Goal: Information Seeking & Learning: Learn about a topic

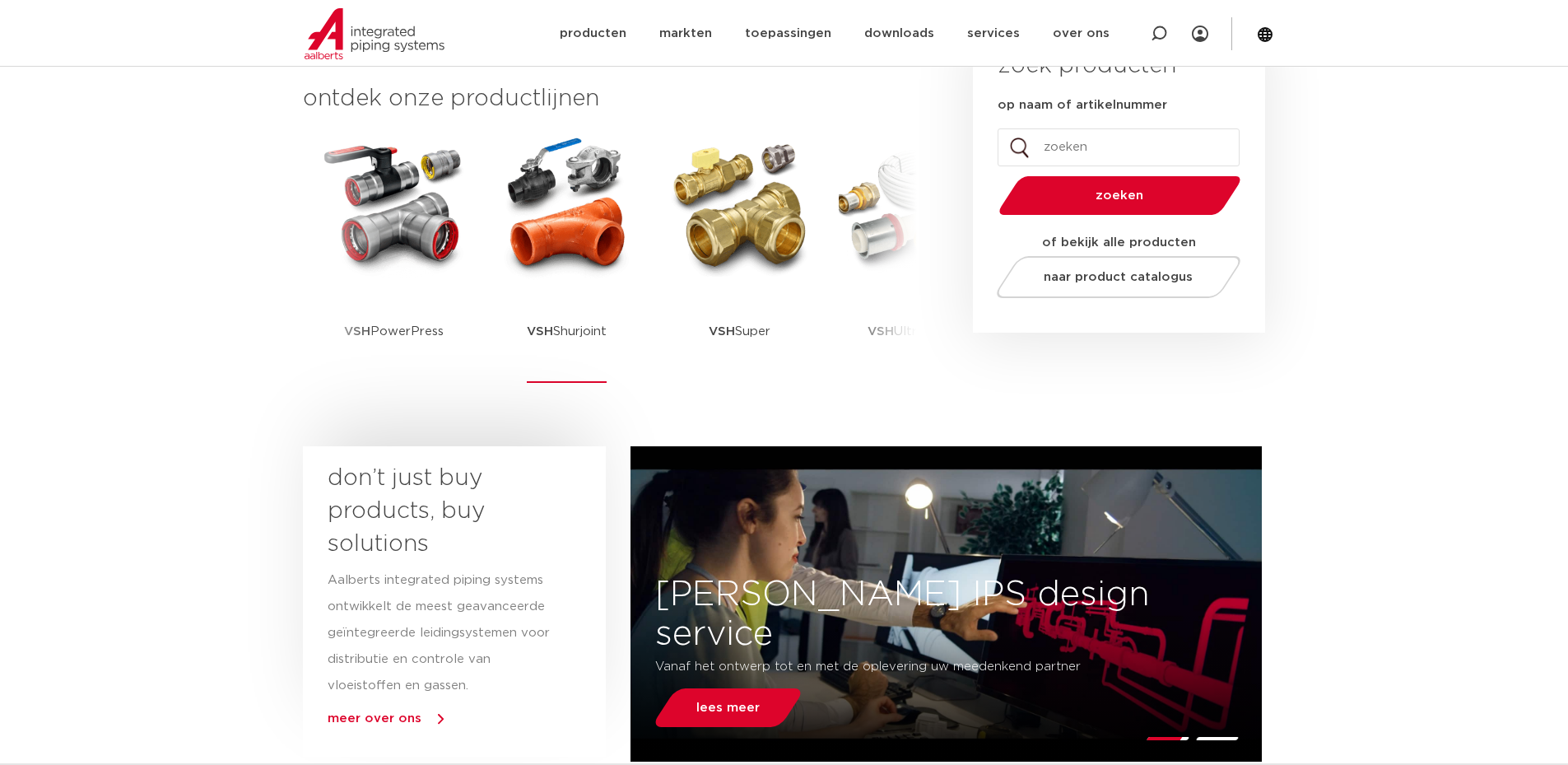
scroll to position [83, 0]
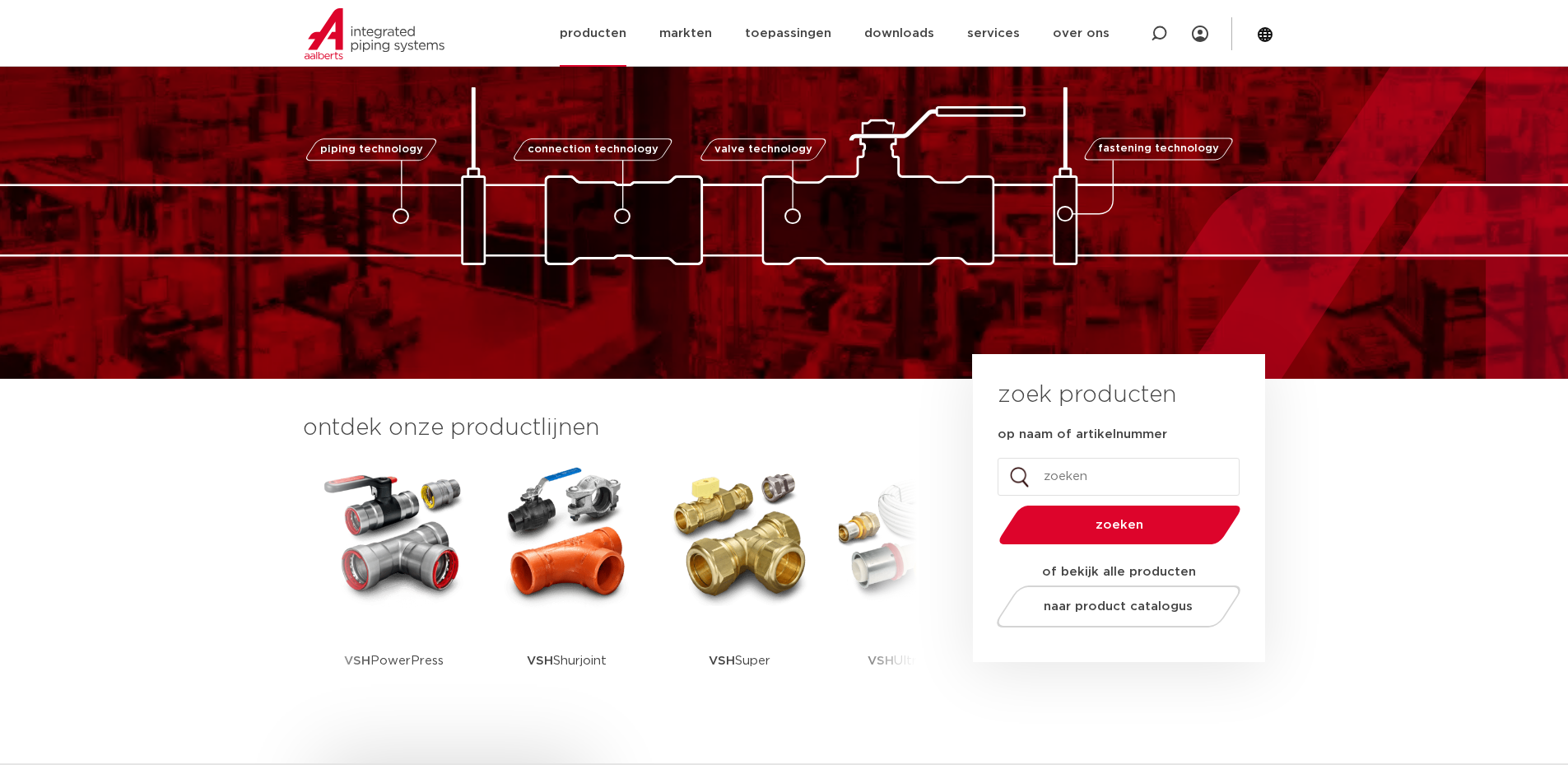
click at [599, 34] on link "producten" at bounding box center [593, 33] width 67 height 67
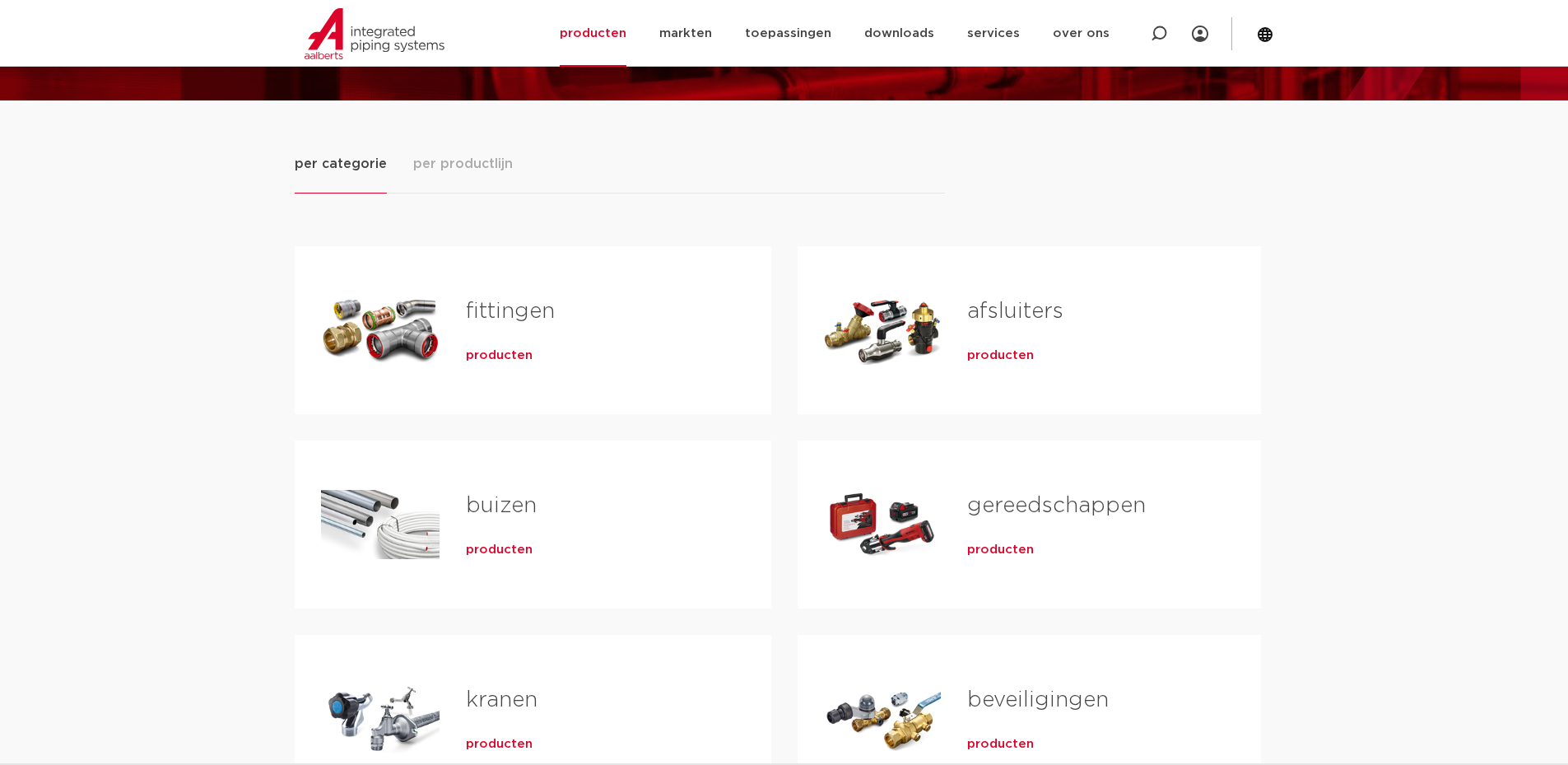
scroll to position [329, 0]
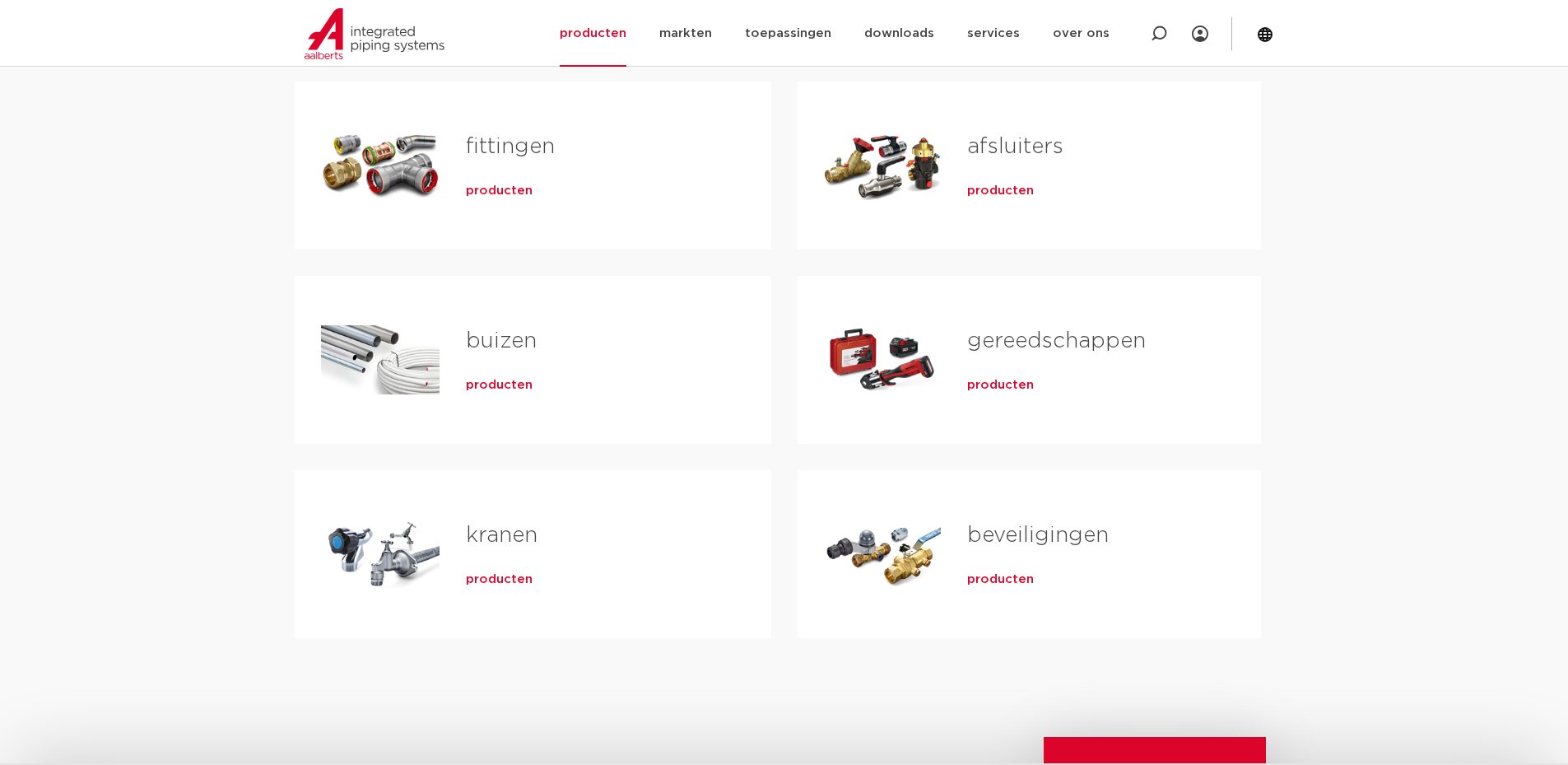
click at [1008, 339] on link "gereedschappen" at bounding box center [1057, 340] width 179 height 21
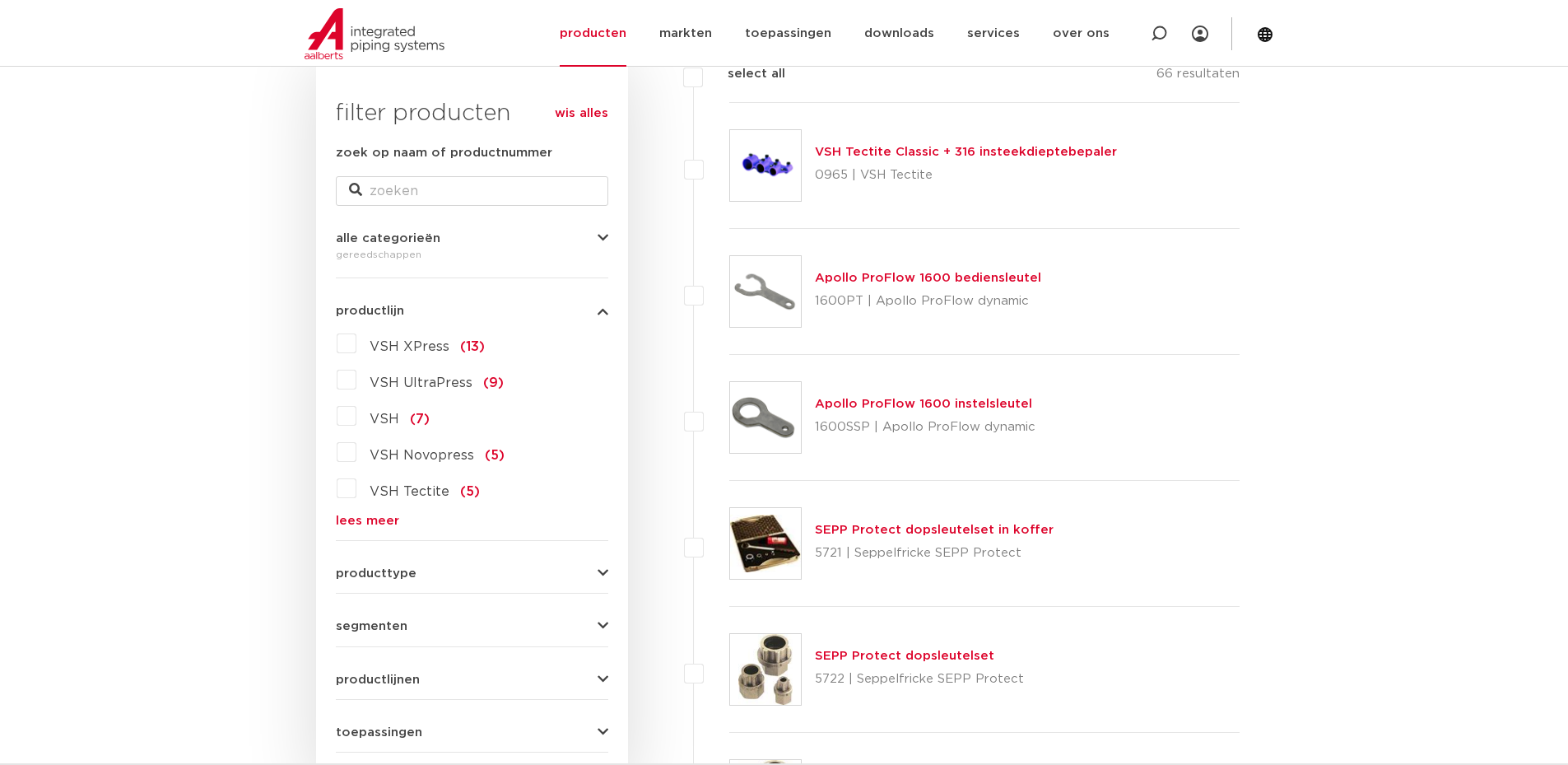
scroll to position [89, 0]
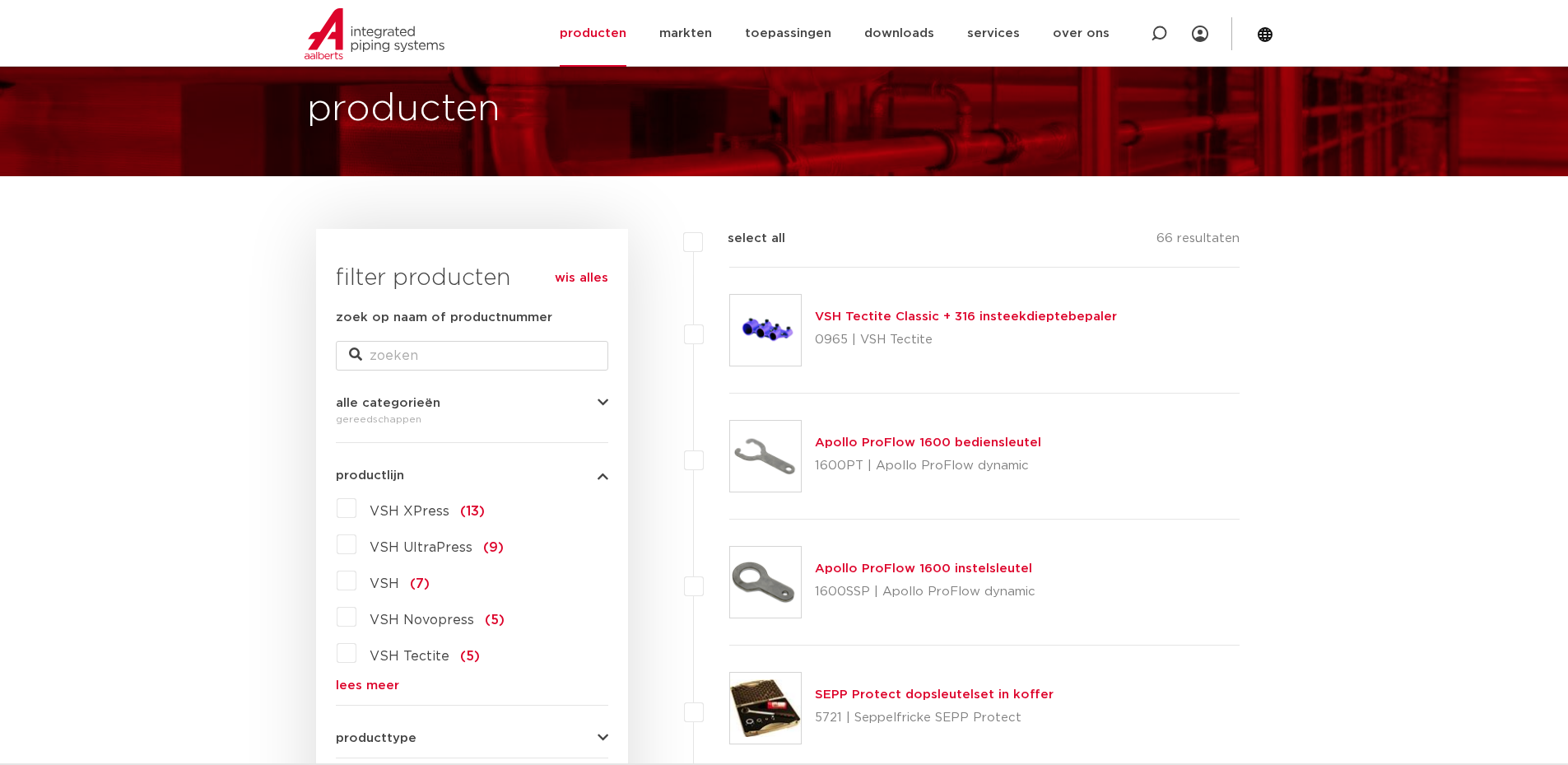
click at [356, 622] on label "VSH Novopress (5)" at bounding box center [430, 617] width 148 height 26
click at [0, 0] on input "VSH Novopress (5)" at bounding box center [0, 0] width 0 height 0
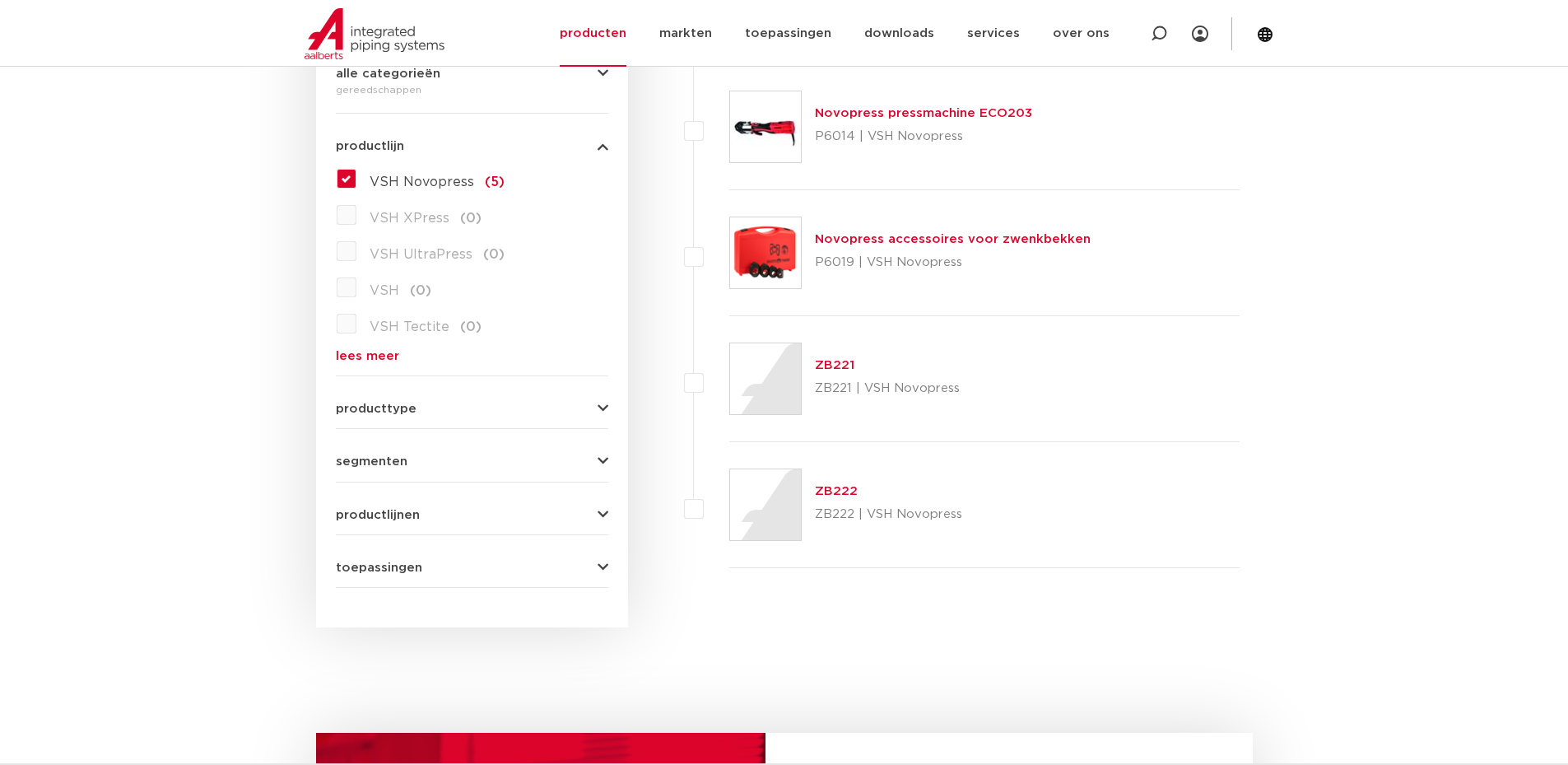
scroll to position [254, 0]
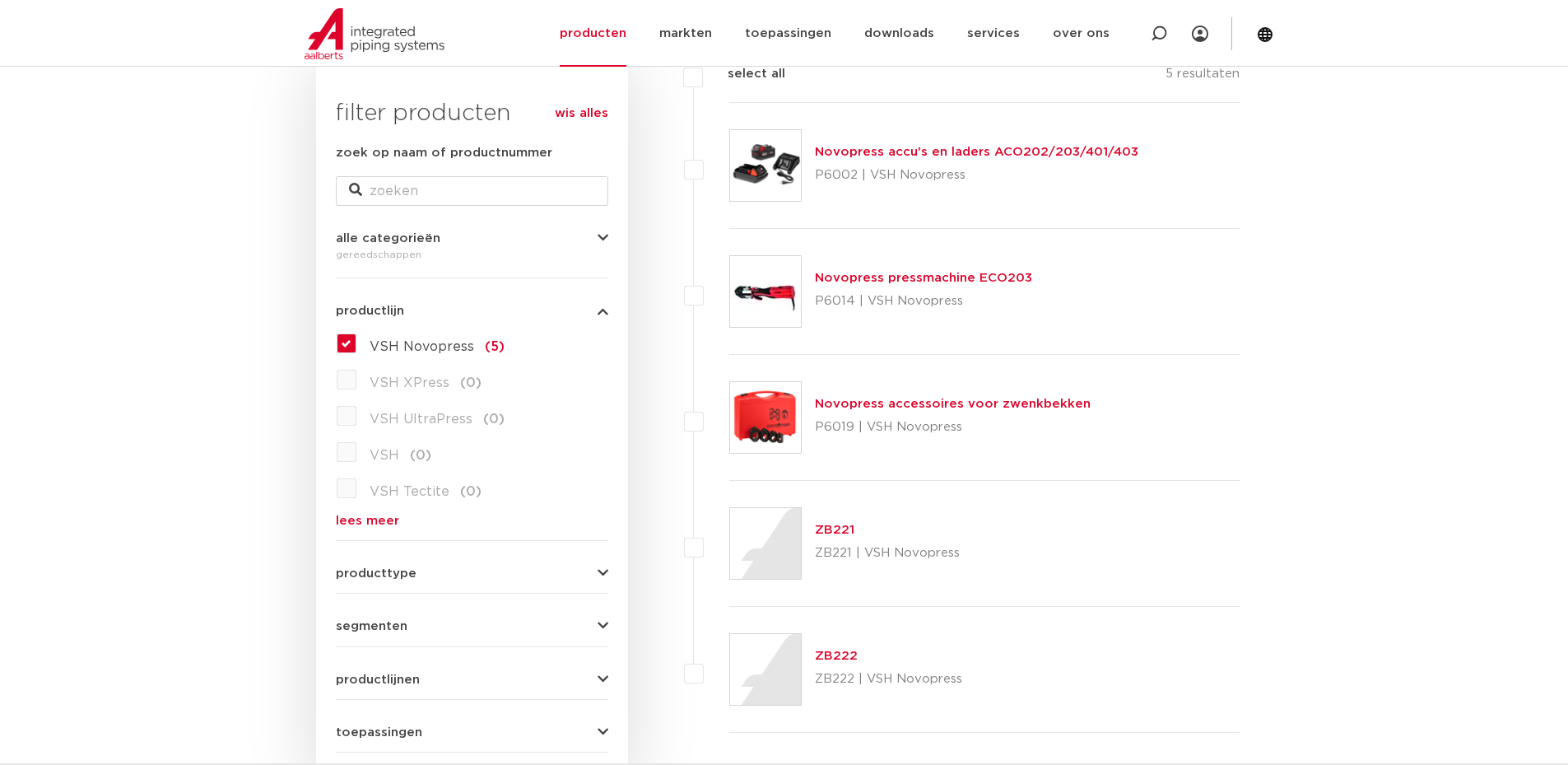
click at [944, 279] on link "Novopress pressmachine ECO203" at bounding box center [924, 278] width 217 height 13
